Goal: Task Accomplishment & Management: Complete application form

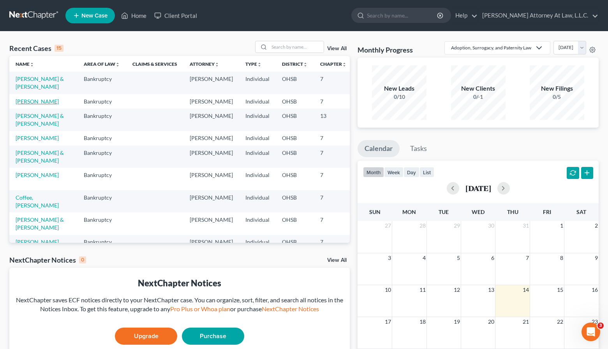
click at [25, 105] on link "[PERSON_NAME]" at bounding box center [37, 101] width 43 height 7
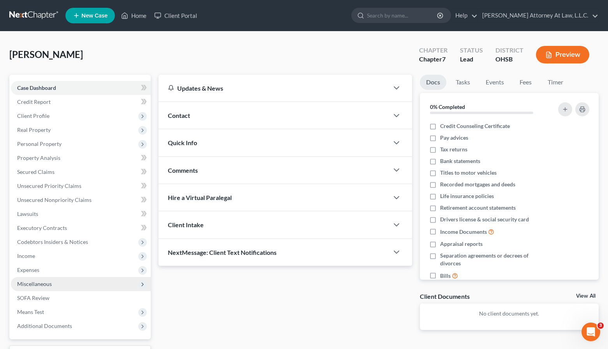
scroll to position [64, 0]
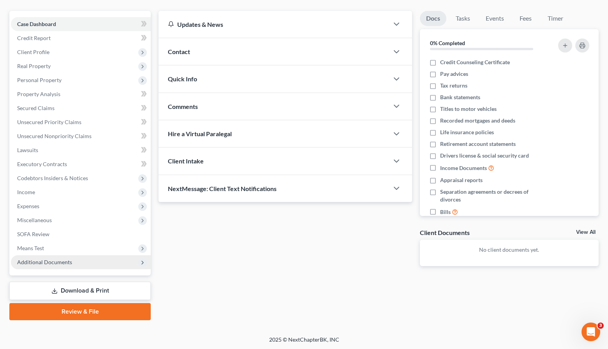
click at [49, 267] on span "Additional Documents" at bounding box center [81, 262] width 140 height 14
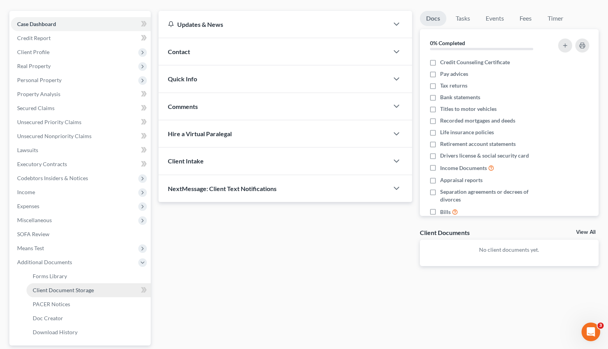
click at [57, 293] on link "Client Document Storage" at bounding box center [88, 290] width 124 height 14
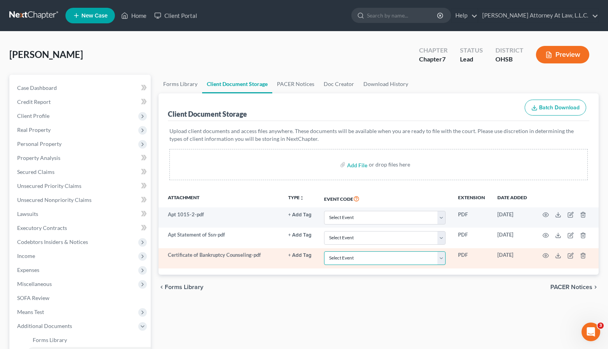
click at [324, 251] on select "Select Event 20 Largest Unsecured Creditors Amended Document Amended List of Cr…" at bounding box center [384, 258] width 121 height 14
select select "7"
click option "Certificate of Credit Counseling" at bounding box center [0, 0] width 0 height 0
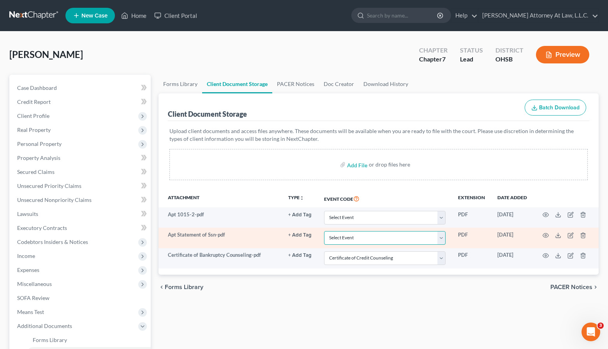
click at [324, 231] on select "Select Event 20 Largest Unsecured Creditors Amended Document Amended List of Cr…" at bounding box center [384, 238] width 121 height 14
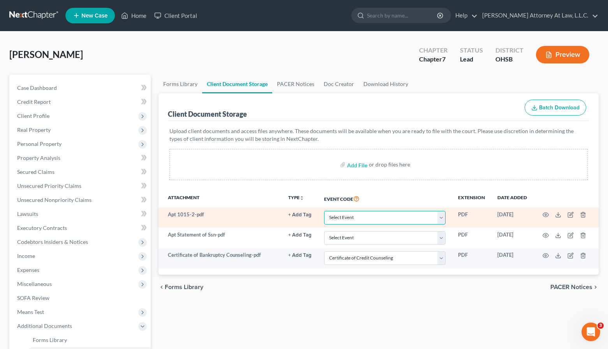
click at [324, 211] on select "Select Event 20 Largest Unsecured Creditors Amended Document Amended List of Cr…" at bounding box center [384, 218] width 121 height 14
select select "52"
click option "Statement 1015-2 with No Prior" at bounding box center [0, 0] width 0 height 0
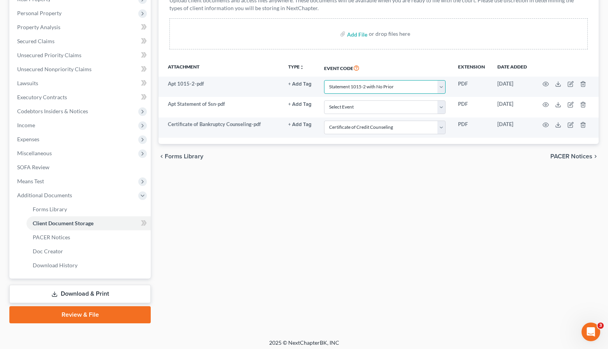
scroll to position [134, 0]
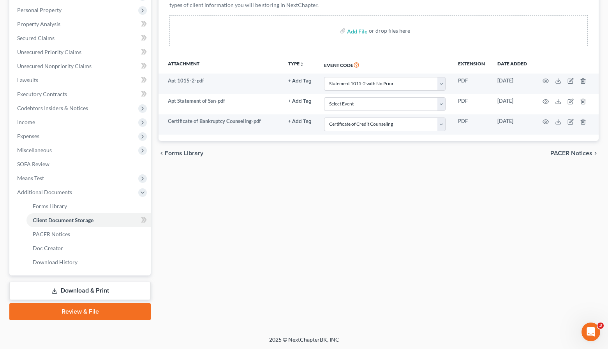
click at [102, 311] on link "Review & File" at bounding box center [79, 311] width 141 height 17
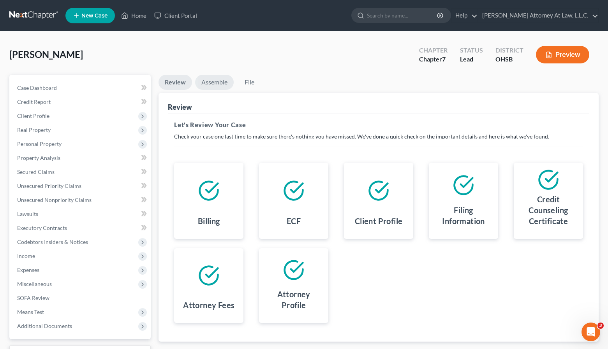
click at [211, 86] on link "Assemble" at bounding box center [214, 82] width 39 height 15
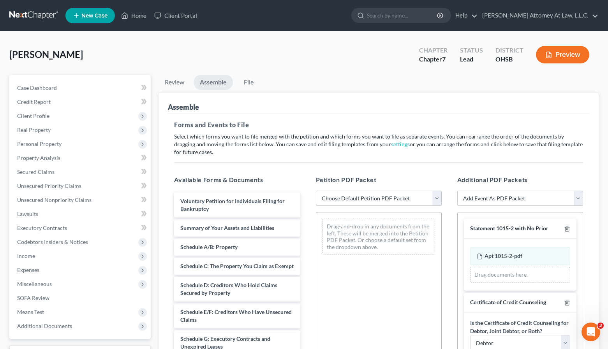
select select "1"
click option "Chapter 7 Template" at bounding box center [0, 0] width 0 height 0
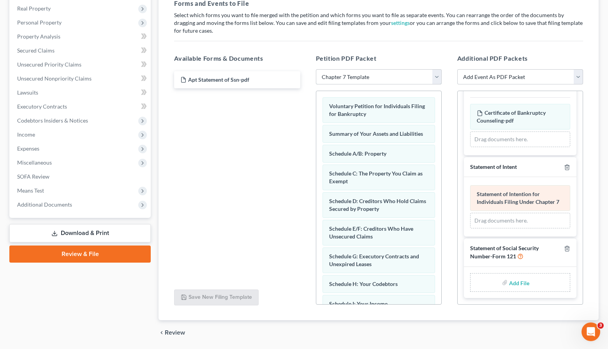
scroll to position [125, 0]
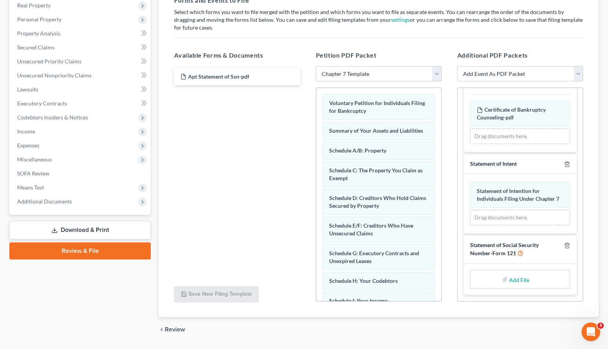
click at [512, 281] on input "file" at bounding box center [518, 279] width 19 height 14
type input "C:\fakepath\Apt Statement of Ssn.pdf"
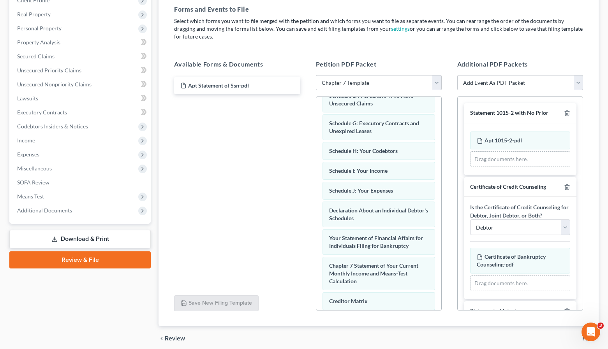
scroll to position [0, 0]
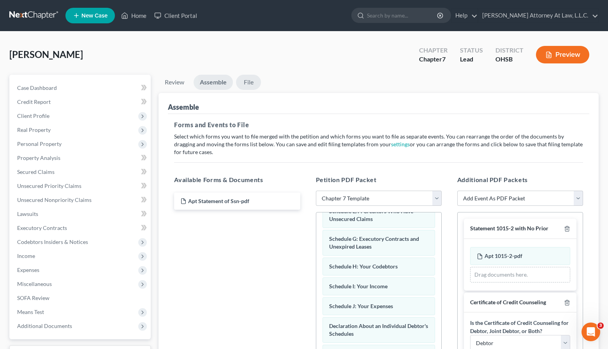
click at [250, 88] on link "File" at bounding box center [248, 82] width 25 height 15
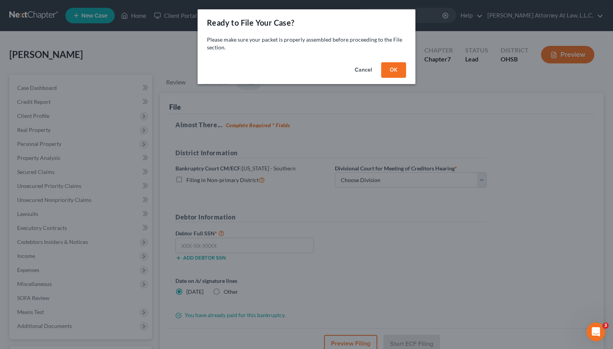
click at [394, 73] on button "OK" at bounding box center [393, 70] width 25 height 16
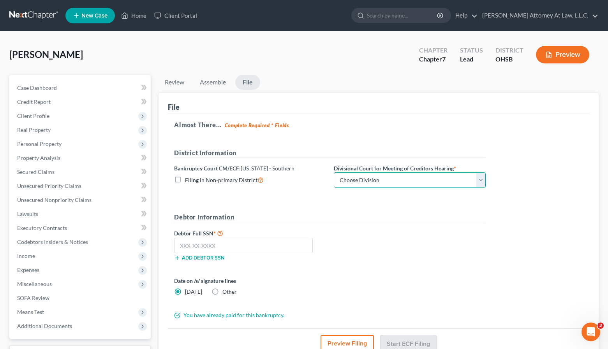
select select "1"
click option "Columbus" at bounding box center [0, 0] width 0 height 0
click at [211, 245] on input "text" at bounding box center [243, 246] width 139 height 16
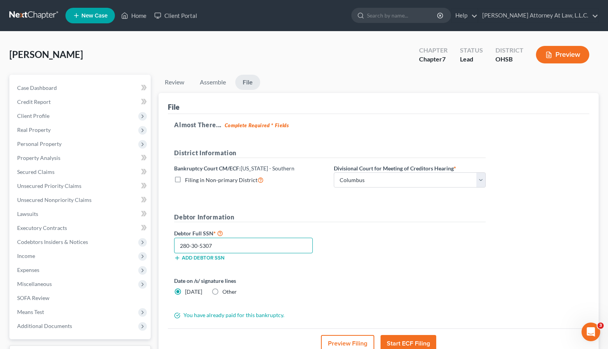
type input "280-30-5307"
click at [430, 253] on div "Debtor Full SSN * 280-30-5307 Add debtor SSN" at bounding box center [329, 247] width 319 height 39
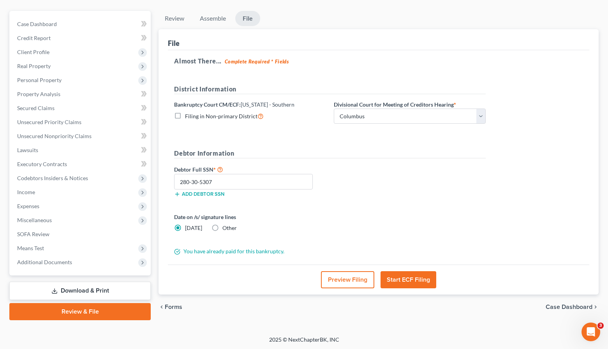
click at [415, 281] on button "Start ECF Filing" at bounding box center [408, 279] width 56 height 17
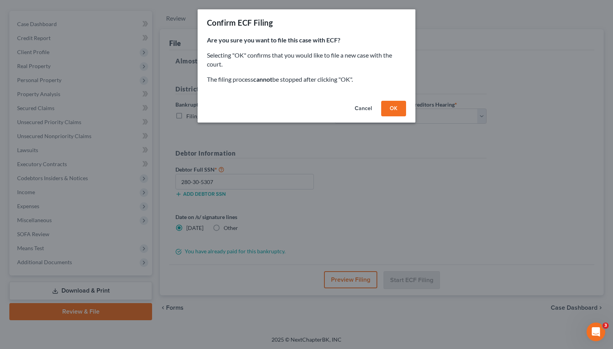
click at [397, 106] on button "OK" at bounding box center [393, 109] width 25 height 16
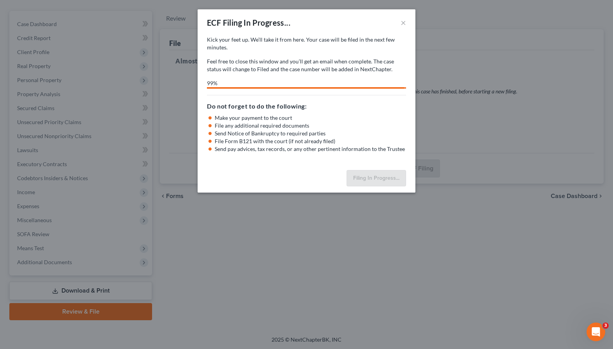
select select "1"
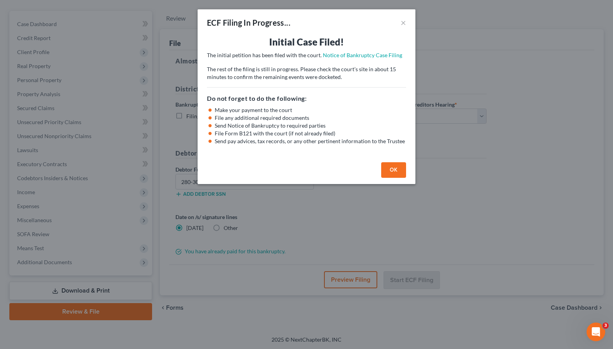
click at [395, 174] on button "OK" at bounding box center [393, 170] width 25 height 16
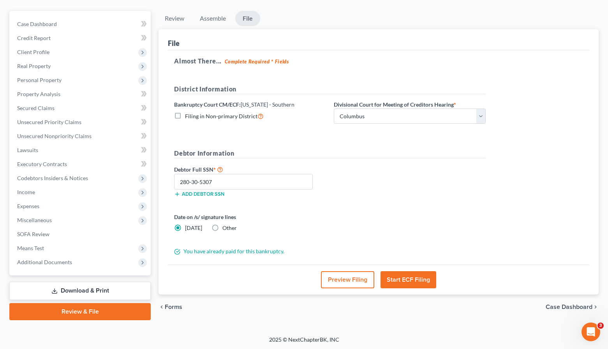
scroll to position [0, 0]
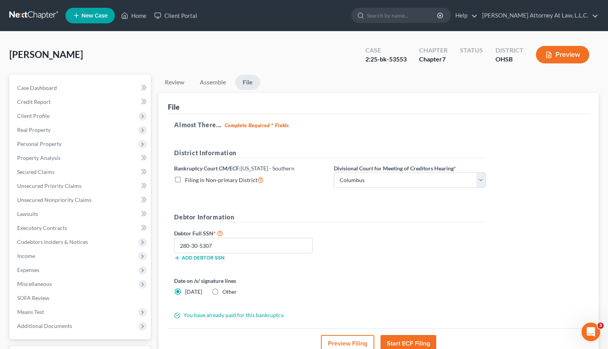
click at [32, 16] on link at bounding box center [34, 16] width 50 height 14
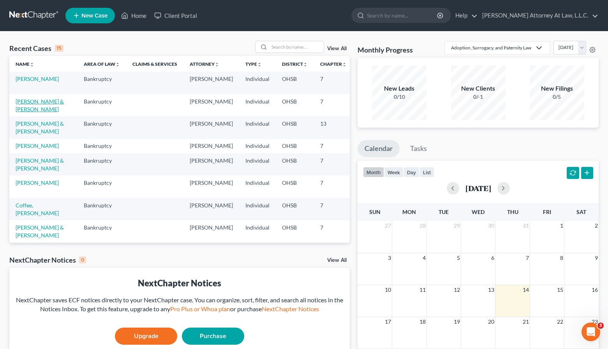
click at [22, 110] on link "[PERSON_NAME] & [PERSON_NAME]" at bounding box center [40, 105] width 48 height 14
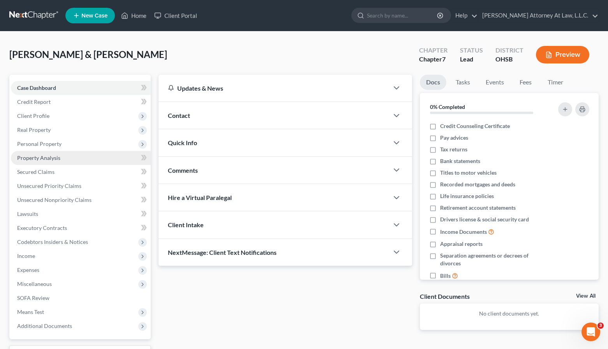
scroll to position [64, 0]
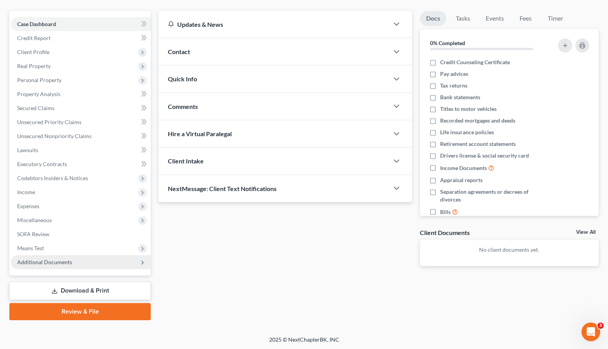
drag, startPoint x: 63, startPoint y: 263, endPoint x: 56, endPoint y: 260, distance: 7.5
click at [63, 263] on span "Additional Documents" at bounding box center [44, 262] width 55 height 7
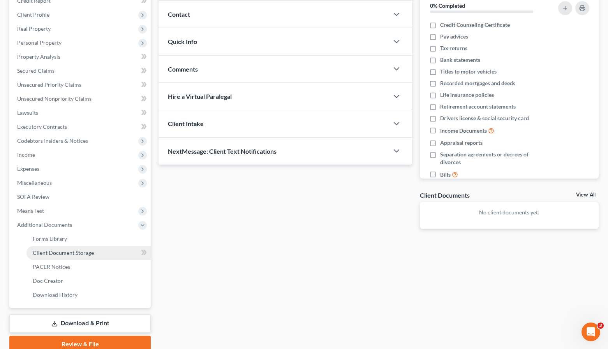
click at [65, 256] on link "Client Document Storage" at bounding box center [88, 253] width 124 height 14
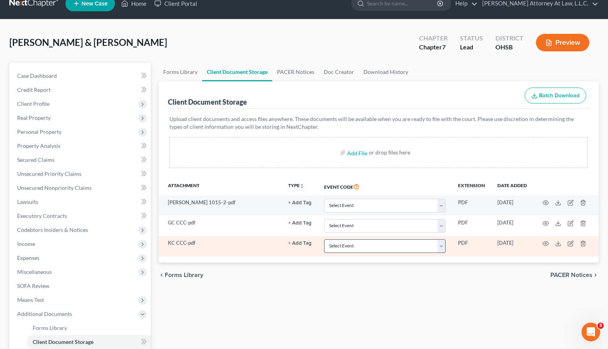
scroll to position [31, 0]
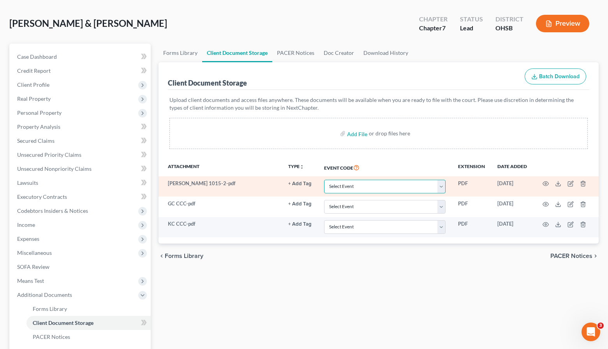
click at [324, 180] on select "Select Event 20 Largest Unsecured Creditors Amended Document Amended List of Cr…" at bounding box center [384, 187] width 121 height 14
select select "52"
click option "Statement 1015-2 with No Prior" at bounding box center [0, 0] width 0 height 0
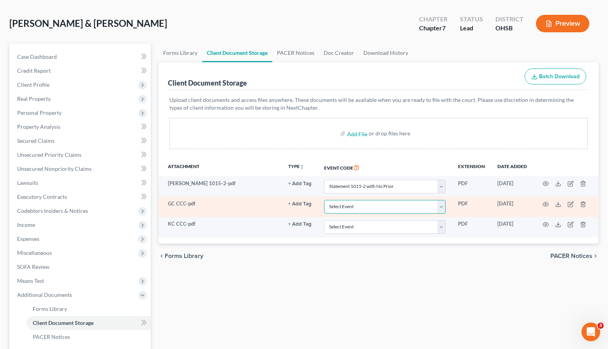
click at [324, 200] on select "Select Event 20 Largest Unsecured Creditors Amended Document Amended List of Cr…" at bounding box center [384, 207] width 121 height 14
select select "7"
click option "Certificate of Credit Counseling" at bounding box center [0, 0] width 0 height 0
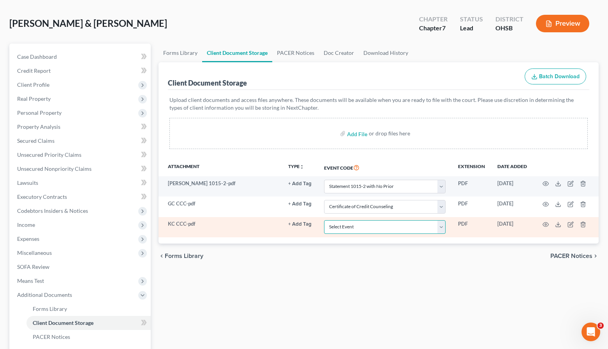
click at [324, 220] on select "Select Event 20 Largest Unsecured Creditors Amended Document Amended List of Cr…" at bounding box center [384, 227] width 121 height 14
select select "7"
click option "Certificate of Credit Counseling" at bounding box center [0, 0] width 0 height 0
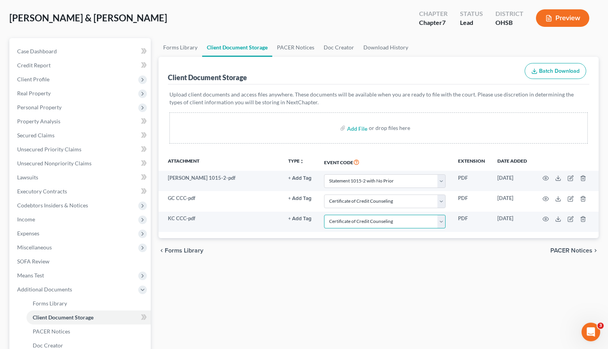
scroll to position [134, 0]
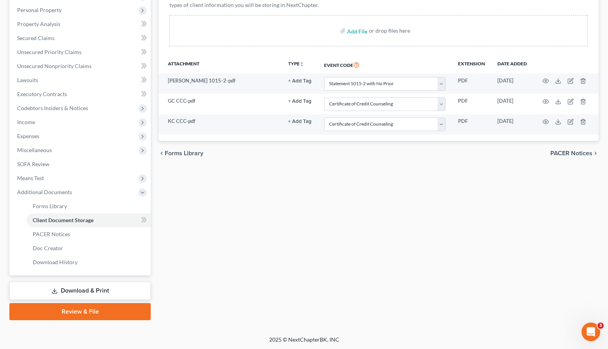
click at [96, 312] on link "Review & File" at bounding box center [79, 311] width 141 height 17
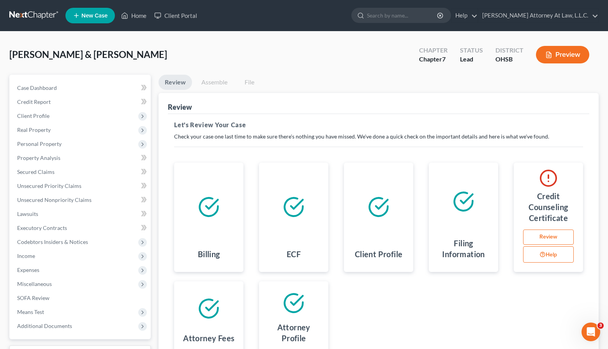
click at [220, 81] on link "Assemble" at bounding box center [214, 82] width 39 height 15
click at [213, 86] on link "Assemble" at bounding box center [214, 82] width 39 height 15
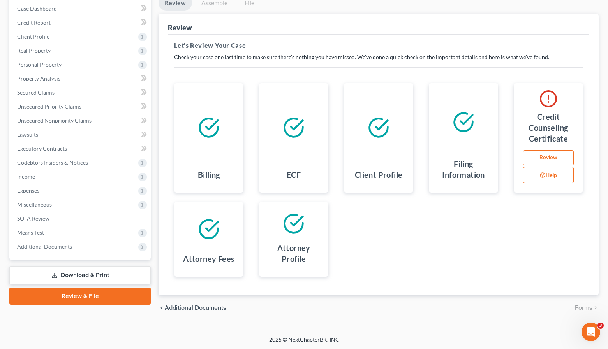
click at [589, 313] on div "chevron_left Additional Documents Forms chevron_right" at bounding box center [378, 307] width 440 height 25
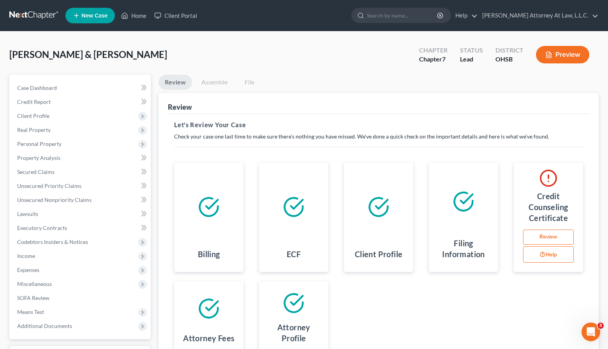
click at [559, 219] on h4 "Credit Counseling Certificate" at bounding box center [548, 207] width 57 height 33
click at [557, 235] on link "Review" at bounding box center [548, 238] width 51 height 16
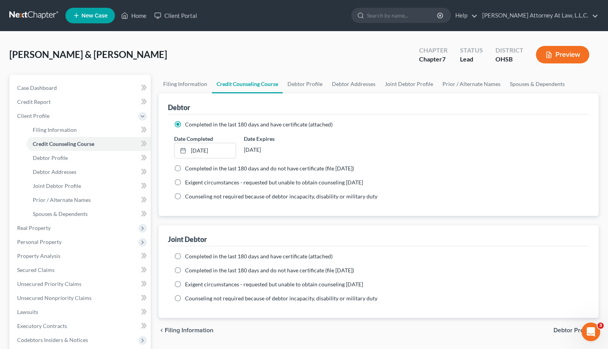
click at [230, 254] on span "Completed in the last 180 days and have certificate (attached)" at bounding box center [259, 256] width 148 height 7
click at [193, 254] on input "Completed in the last 180 days and have certificate (attached)" at bounding box center [190, 255] width 5 height 5
radio input "true"
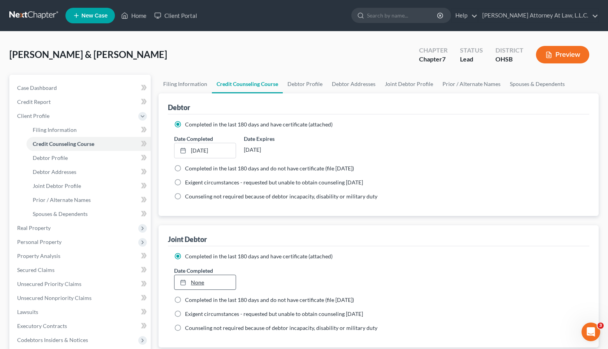
click at [195, 282] on link "None" at bounding box center [204, 282] width 61 height 15
type input "8/14/2025"
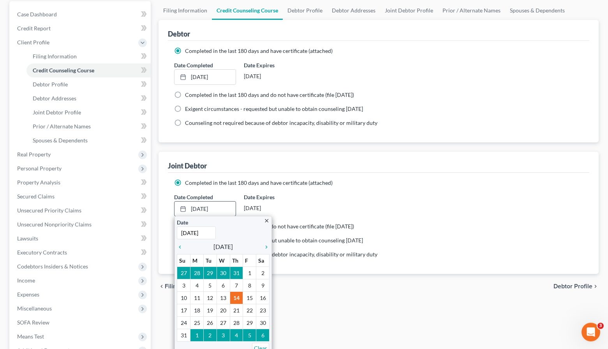
scroll to position [81, 0]
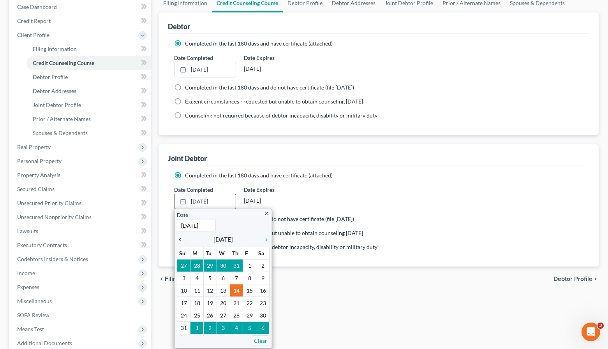
click at [182, 238] on icon "chevron_left" at bounding box center [182, 240] width 10 height 6
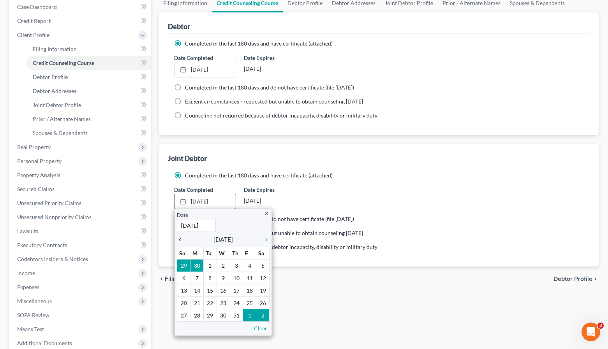
click at [182, 238] on icon "chevron_left" at bounding box center [182, 240] width 10 height 6
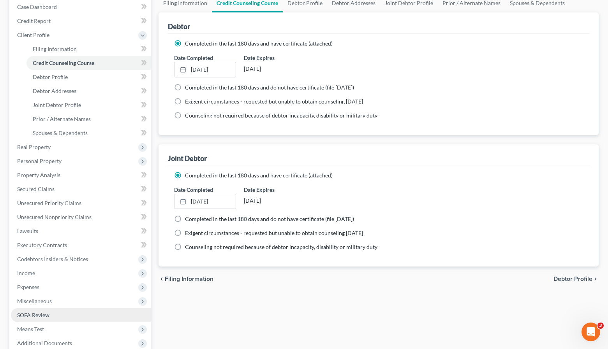
scroll to position [162, 0]
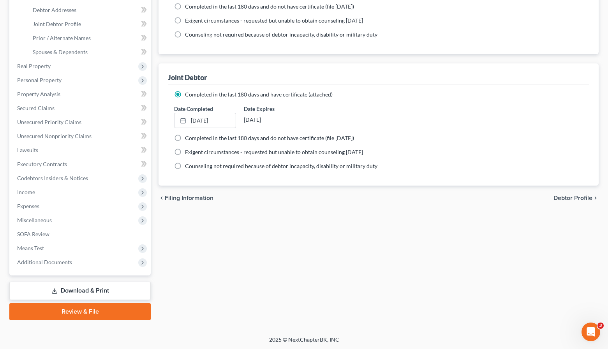
click at [115, 315] on link "Review & File" at bounding box center [79, 311] width 141 height 17
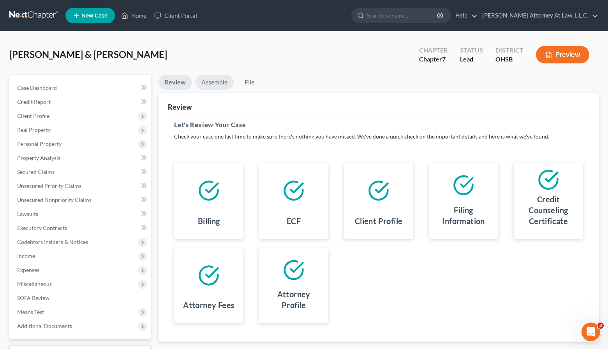
click at [215, 86] on link "Assemble" at bounding box center [214, 82] width 39 height 15
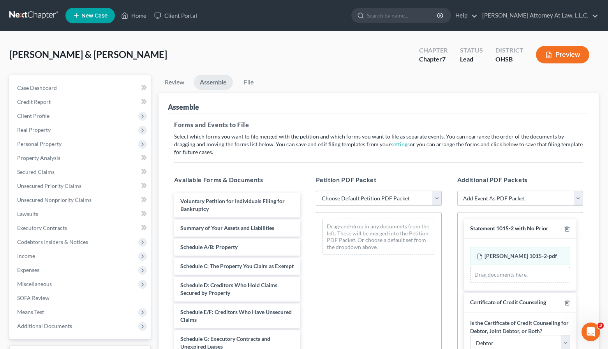
select select "1"
click option "Chapter 7 Template" at bounding box center [0, 0] width 0 height 0
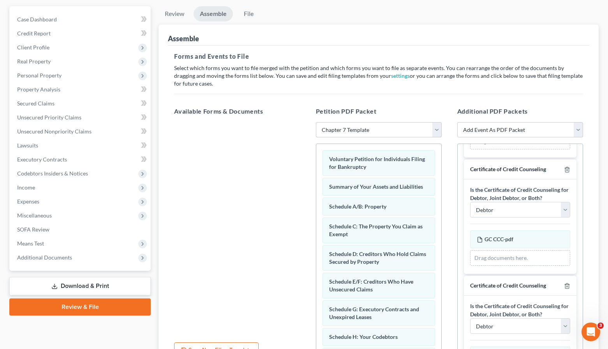
scroll to position [66, 0]
select select "1"
click option "Joint Debtor" at bounding box center [0, 0] width 0 height 0
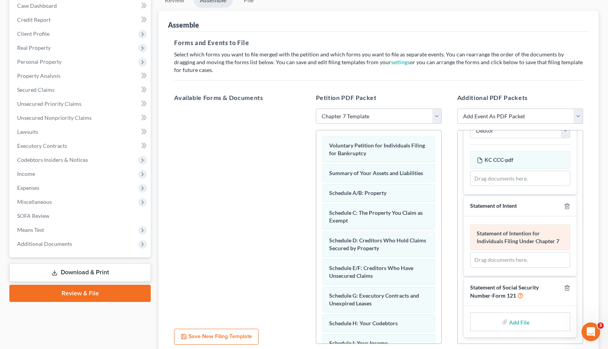
scroll to position [106, 0]
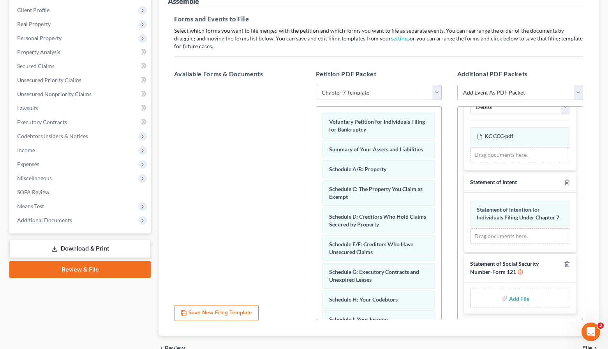
click at [516, 297] on input "file" at bounding box center [518, 298] width 19 height 14
type input "C:\fakepath\Cox Statement of ssn.pdf"
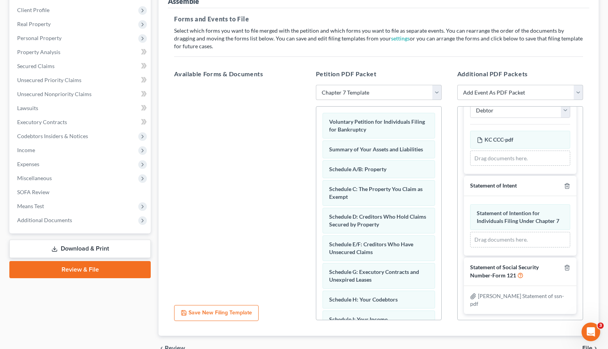
scroll to position [147, 0]
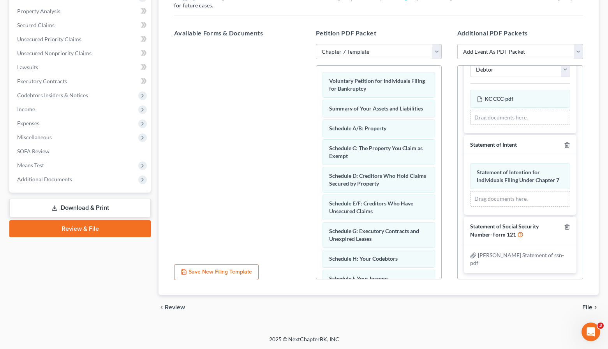
click at [591, 308] on span "File" at bounding box center [587, 307] width 10 height 6
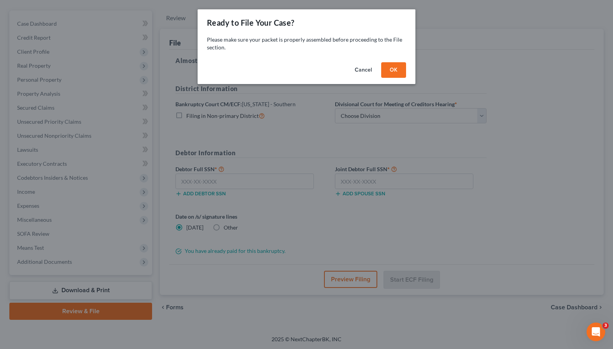
click at [391, 67] on button "OK" at bounding box center [393, 70] width 25 height 16
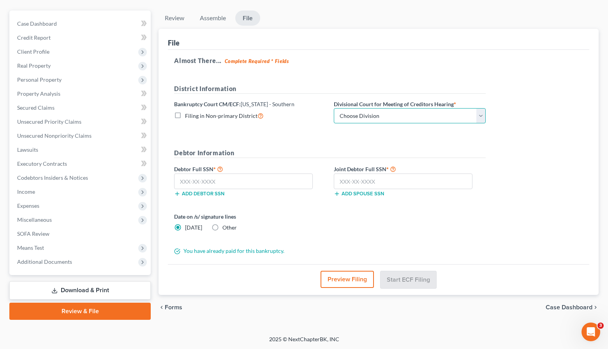
select select "1"
click option "Columbus" at bounding box center [0, 0] width 0 height 0
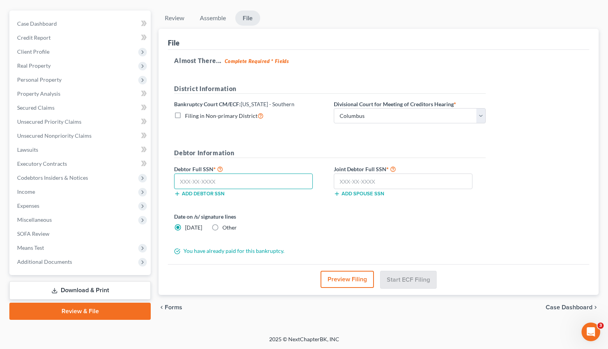
click at [234, 184] on input "text" at bounding box center [243, 182] width 139 height 16
type input "277-56-6522"
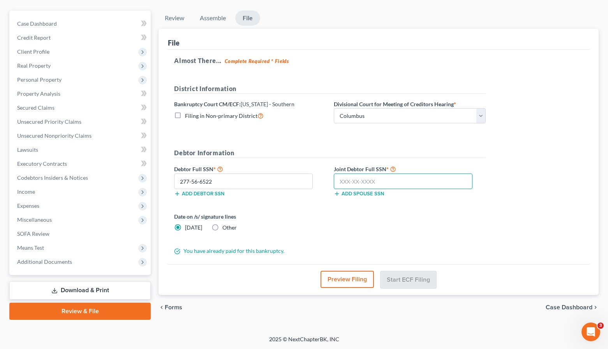
click at [408, 177] on input "text" at bounding box center [403, 182] width 139 height 16
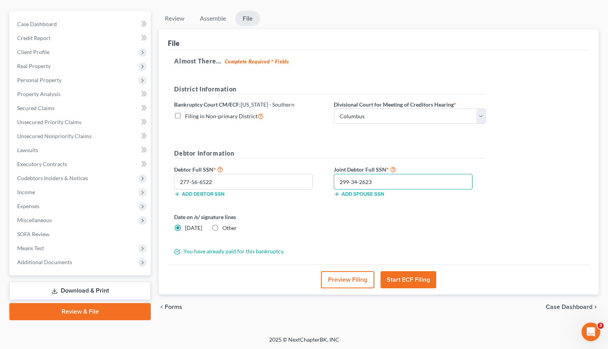
type input "299-34-2623"
click at [417, 282] on button "Start ECF Filing" at bounding box center [408, 279] width 56 height 17
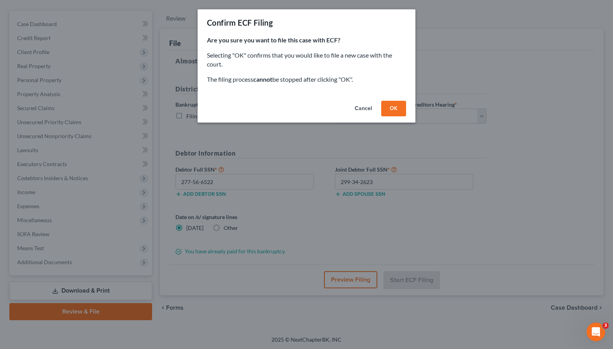
click at [397, 104] on button "OK" at bounding box center [393, 109] width 25 height 16
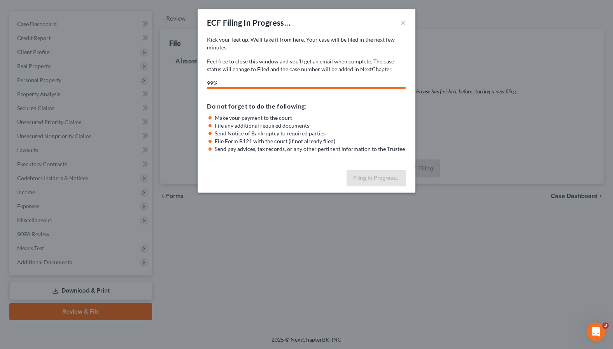
select select "1"
